Goal: Task Accomplishment & Management: Manage account settings

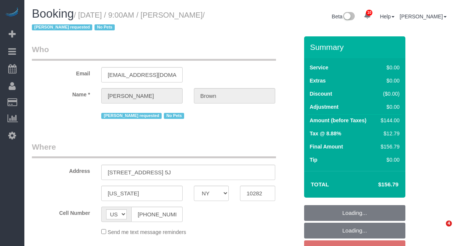
select select "NY"
select select "string:stripe-pm_1NibPd4VGloSiKo7YVp6Yjon"
select select "1"
select select "spot120"
select select "number:58"
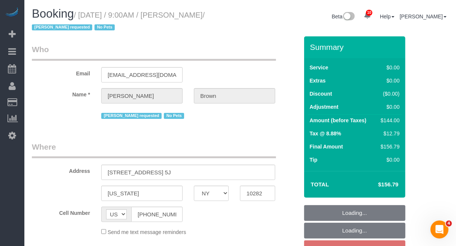
select select "number:74"
select select "number:15"
select select "number:6"
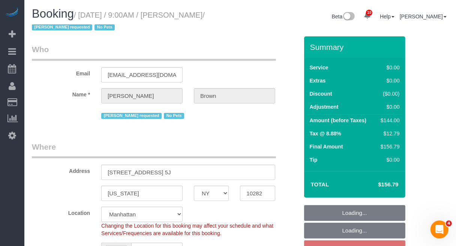
select select "object:19246"
select select "1"
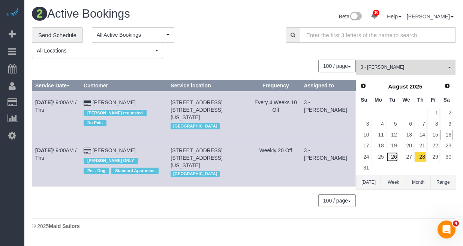
click at [394, 158] on link "26" at bounding box center [392, 157] width 12 height 10
click at [425, 66] on span "3 - [PERSON_NAME]" at bounding box center [404, 67] width 86 height 6
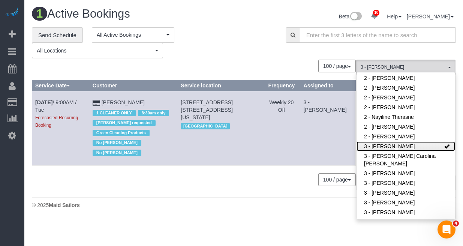
click at [410, 146] on link "3 - [PERSON_NAME]" at bounding box center [406, 146] width 99 height 10
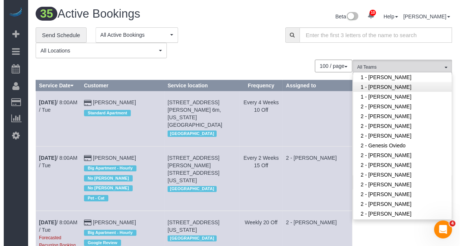
scroll to position [402, 0]
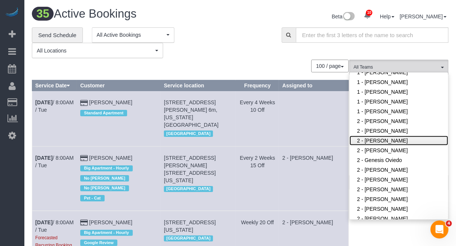
click at [397, 141] on link "2 - [PERSON_NAME]" at bounding box center [399, 141] width 99 height 10
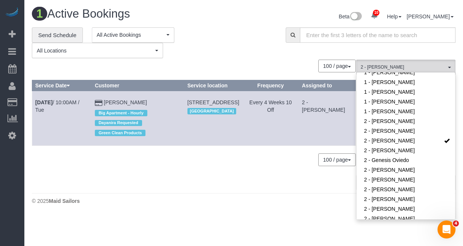
click at [219, 51] on div "**********" at bounding box center [153, 42] width 243 height 31
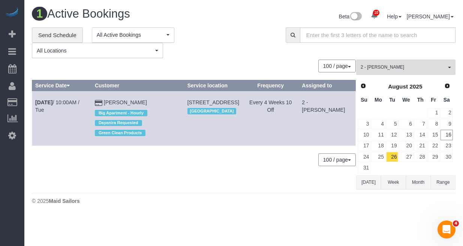
drag, startPoint x: 156, startPoint y: 102, endPoint x: 95, endPoint y: 104, distance: 61.6
click at [95, 104] on td "Talene Montgomery Big Apartment - Hourly Dayanira Requested Green Clean Products" at bounding box center [138, 118] width 93 height 54
copy td "[PERSON_NAME]"
click at [425, 52] on div "**********" at bounding box center [243, 42] width 435 height 31
click at [405, 49] on div "**********" at bounding box center [243, 42] width 435 height 31
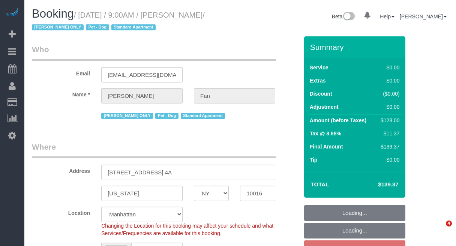
select select "NY"
select select "number:89"
select select "number:90"
select select "number:13"
select select "number:5"
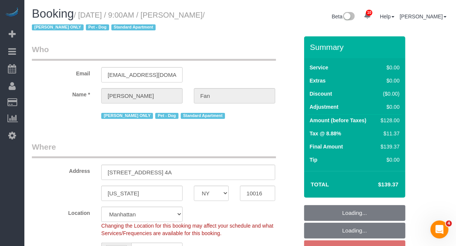
select select "string:US"
select select "object:865"
select select "string:stripe-pm_1Reyyz4VGloSiKo7WNN1ghj2"
select select "1"
select select "spot2"
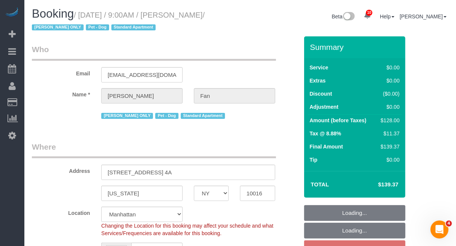
select select "object:1395"
select select "1"
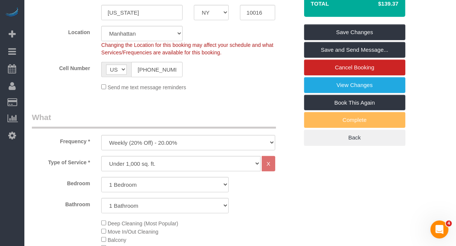
scroll to position [141, 0]
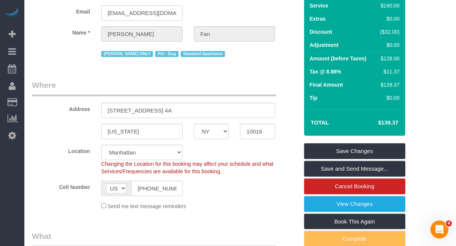
scroll to position [0, 0]
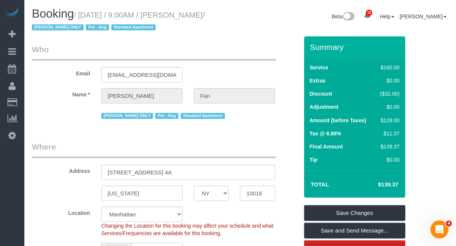
drag, startPoint x: 173, startPoint y: 16, endPoint x: 210, endPoint y: 16, distance: 37.1
click at [205, 16] on small "/ August 28, 2025 / 9:00AM / Elena Fan / Ana Araujo ONLY Pet - Dog Standard Apa…" at bounding box center [118, 21] width 173 height 21
click at [64, 230] on div "Location Manhattan Austin Boston Bronx Brooklyn Charlotte Denver New Jersey Por…" at bounding box center [165, 222] width 278 height 30
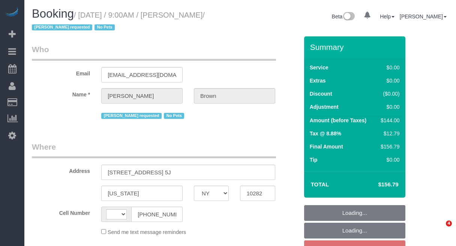
select select "NY"
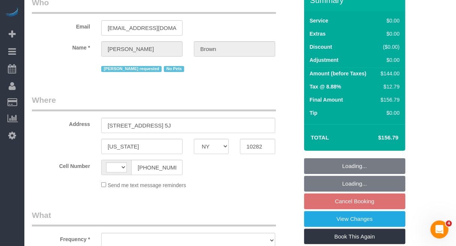
select select "string:US"
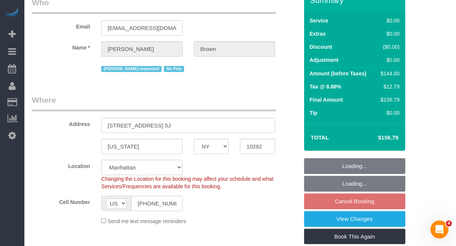
select select "spot2"
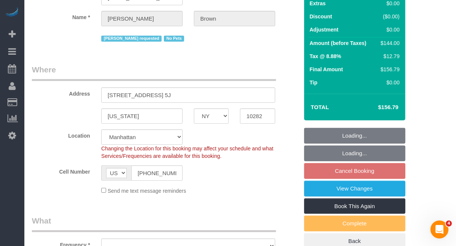
select select "object:721"
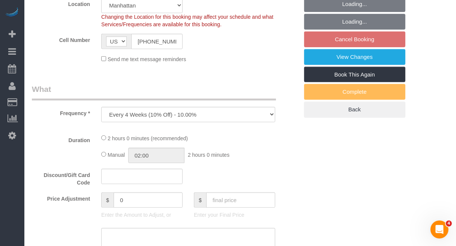
select select "number:58"
select select "number:74"
select select "number:15"
select select "number:6"
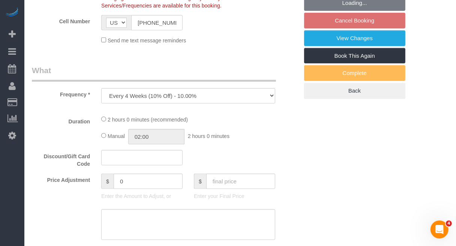
select select "object:1391"
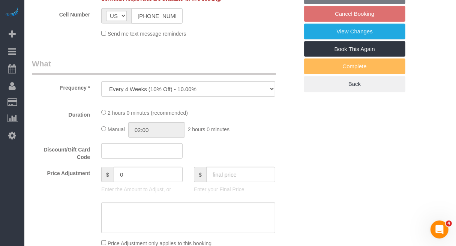
select select "string:stripe-pm_1NibPd4VGloSiKo7YVp6Yjon"
select select "1"
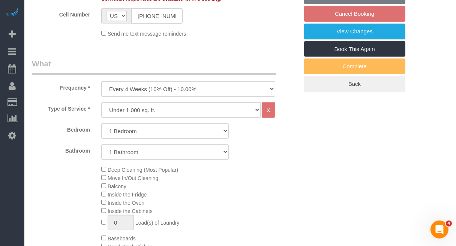
select select "1"
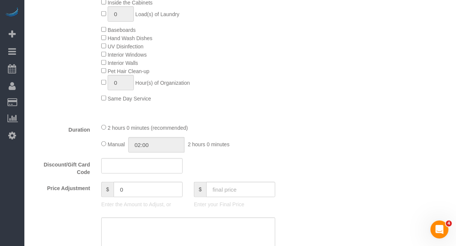
scroll to position [422, 0]
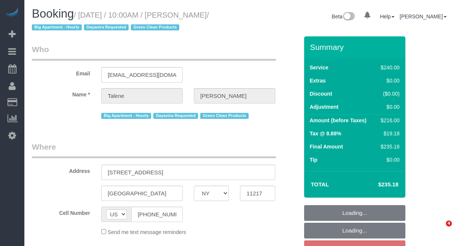
select select "NY"
select select "180"
select select "number:58"
select select "number:71"
select select "number:15"
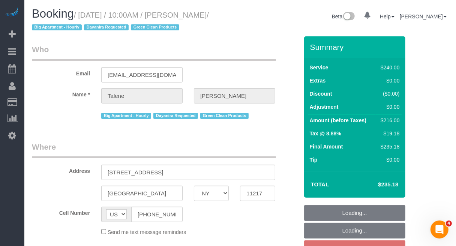
select select "number:5"
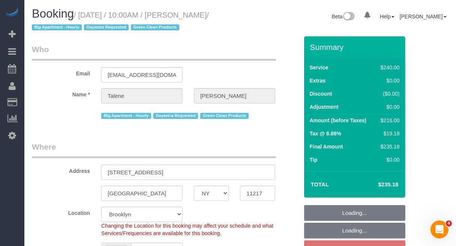
select select "object:946"
select select "spot3"
select select "object:1353"
select select "string:stripe-pm_1Qs4q14VGloSiKo7cKfn8tjg"
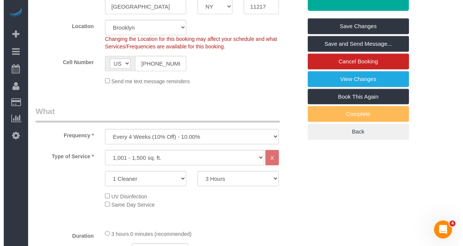
scroll to position [188, 0]
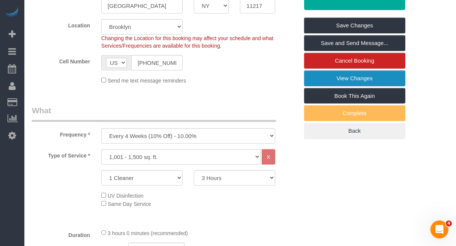
click at [367, 78] on link "View Changes" at bounding box center [354, 79] width 101 height 16
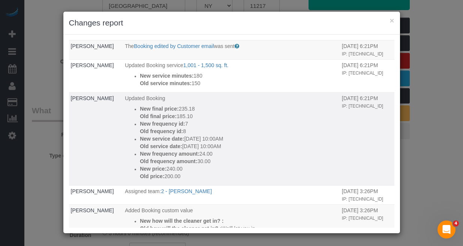
scroll to position [47, 0]
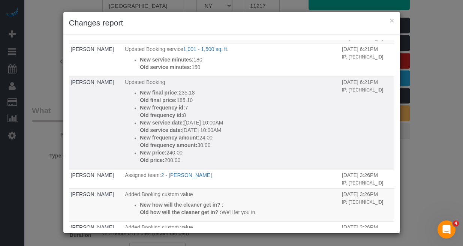
drag, startPoint x: 137, startPoint y: 119, endPoint x: 236, endPoint y: 131, distance: 99.0
click at [235, 131] on ul "New final price: 235.18 Old final price: 185.10 New frequency id: 7 Old frequen…" at bounding box center [231, 126] width 213 height 75
copy div "New service date: [DATE] 10:00AM Old service date: [DATE] 10:00AM"
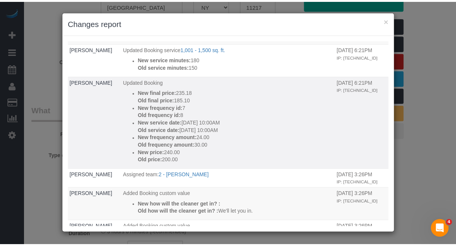
scroll to position [94, 0]
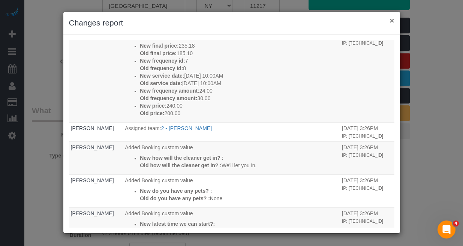
click at [391, 18] on button "×" at bounding box center [392, 21] width 5 height 8
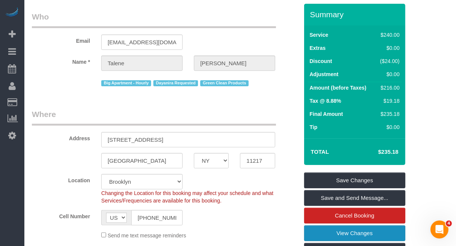
scroll to position [0, 0]
